Goal: Find specific page/section: Find specific page/section

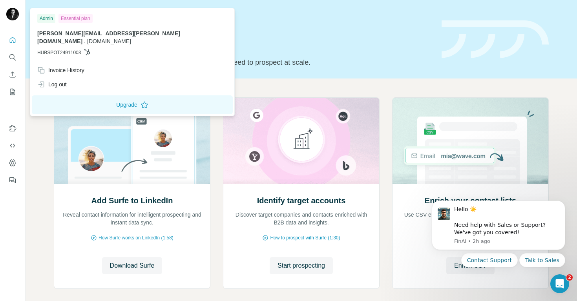
click at [11, 26] on div at bounding box center [13, 15] width 23 height 26
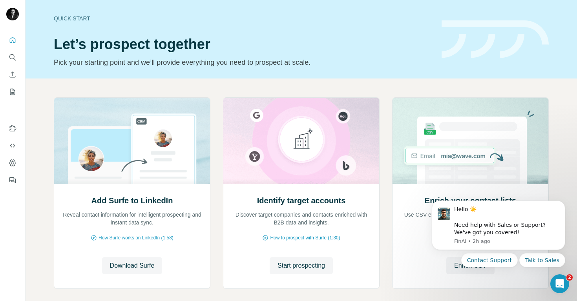
click at [11, 9] on img at bounding box center [12, 14] width 13 height 13
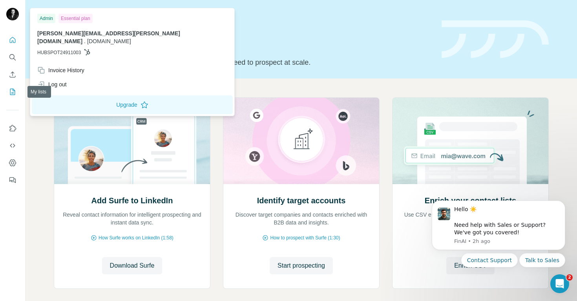
click at [13, 97] on button "My lists" at bounding box center [12, 92] width 13 height 14
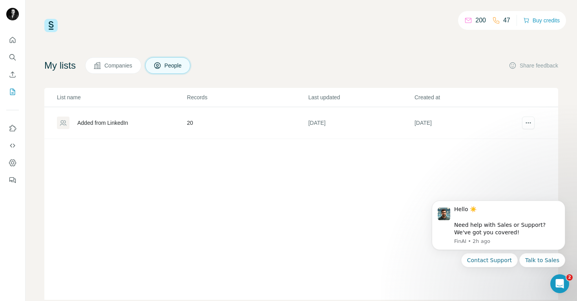
click at [190, 120] on td "20" at bounding box center [246, 123] width 121 height 32
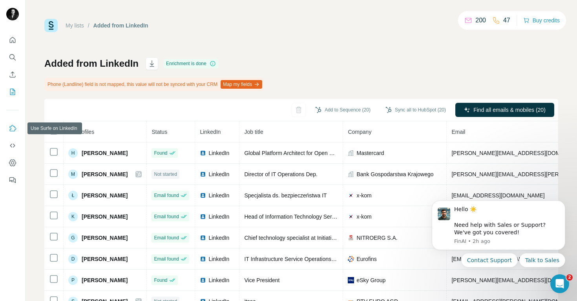
click at [11, 127] on icon "Use Surfe on LinkedIn" at bounding box center [13, 128] width 8 height 8
